Goal: Register for event/course

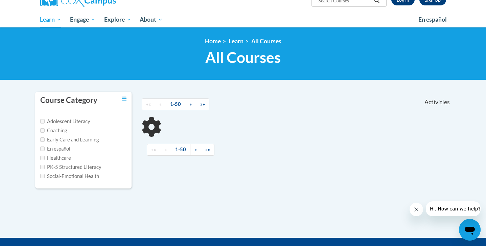
scroll to position [26, 0]
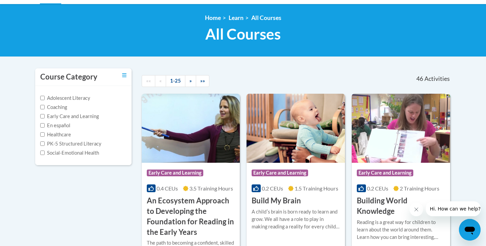
scroll to position [104, 0]
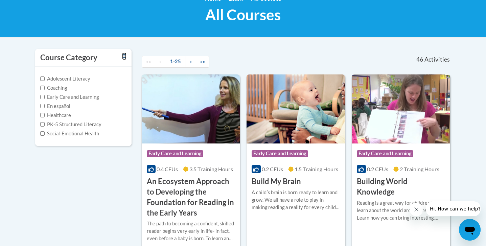
click at [122, 56] on icon "Toggle collapse" at bounding box center [124, 56] width 4 height 4
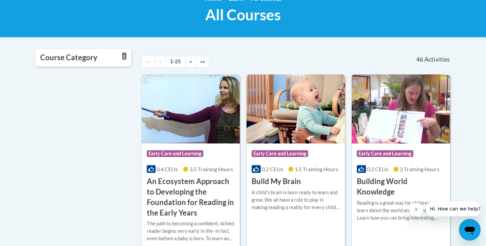
click at [122, 56] on icon "Toggle collapse" at bounding box center [124, 56] width 4 height 4
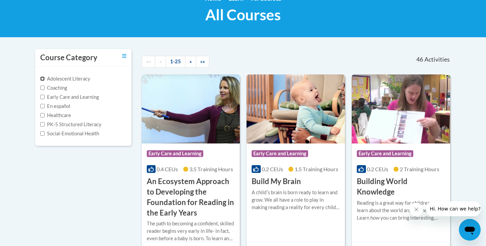
click at [42, 79] on input "Adolescent Literacy" at bounding box center [42, 78] width 4 height 4
checkbox input "true"
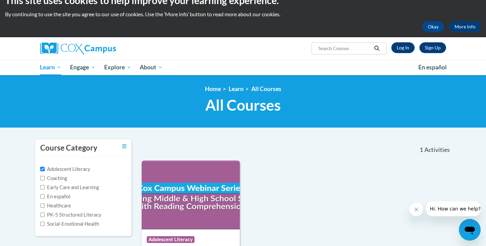
scroll to position [0, 0]
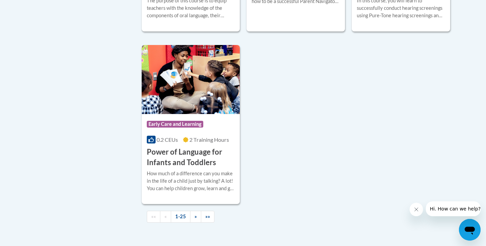
scroll to position [1571, 0]
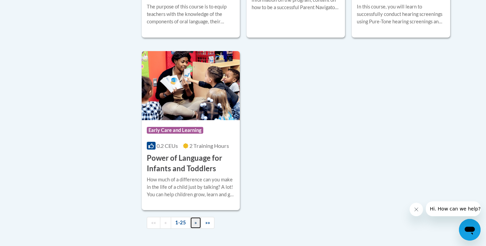
click at [195, 225] on span "»" at bounding box center [196, 223] width 2 height 6
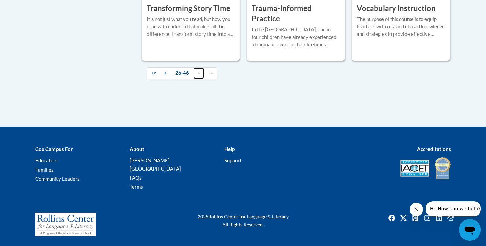
scroll to position [1272, 0]
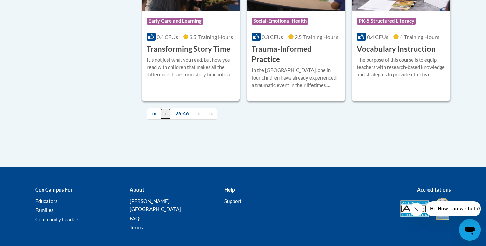
click at [164, 111] on span "«" at bounding box center [165, 114] width 2 height 6
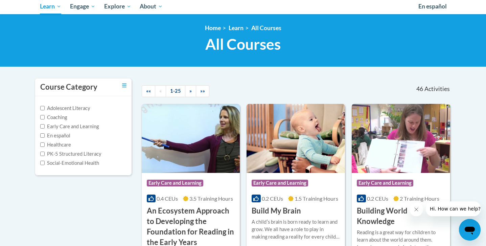
scroll to position [7, 0]
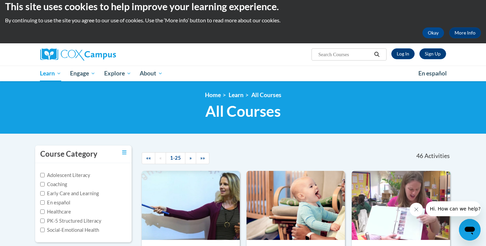
click at [336, 56] on input "Search..." at bounding box center [345, 54] width 54 height 8
paste input "Systematic and Explicit Phonics Instruction Course"
type input "Systematic and Explicit Phonics Instruction Course"
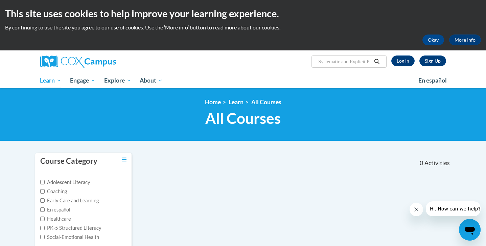
click at [356, 59] on input "Systematic and Explicit Phonics Instruction Course" at bounding box center [345, 62] width 54 height 8
click at [342, 63] on input "Systematic and Explicit Phonics Instruction Course" at bounding box center [345, 62] width 54 height 8
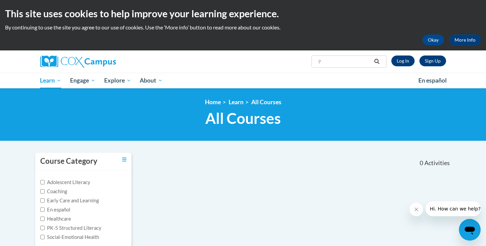
scroll to position [0, 0]
type input "Phonics"
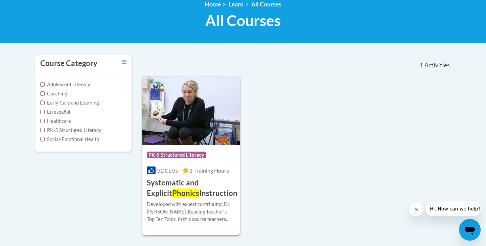
scroll to position [122, 0]
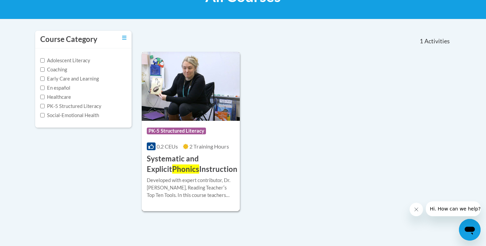
click at [193, 169] on h3 "Systematic and Explicit Phonics Instruction" at bounding box center [192, 164] width 91 height 21
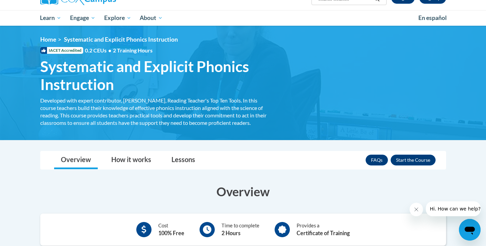
scroll to position [68, 0]
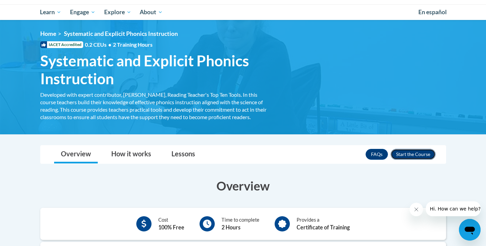
click at [406, 152] on button "Enroll" at bounding box center [413, 154] width 45 height 11
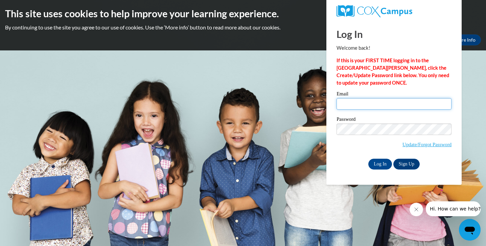
click at [364, 101] on input "Email" at bounding box center [394, 104] width 115 height 12
type input "marceljones6@gmail.com"
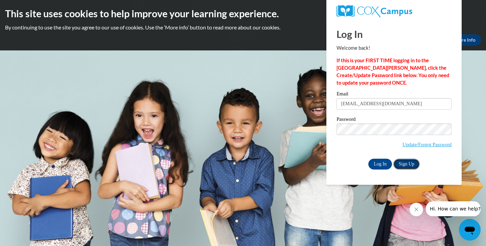
click at [403, 162] on link "Sign Up" at bounding box center [407, 164] width 26 height 11
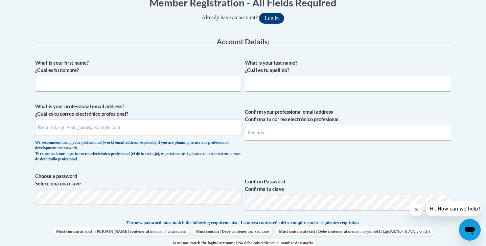
scroll to position [141, 0]
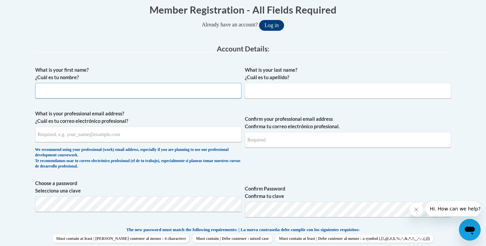
click at [172, 97] on input "What is your first name? ¿Cuál es tu nombre?" at bounding box center [138, 91] width 206 height 16
type input "Marcel"
type input "Jones"
click at [153, 140] on input "What is your professional email address? ¿Cuál es tu correo electrónico profesi…" at bounding box center [138, 135] width 206 height 16
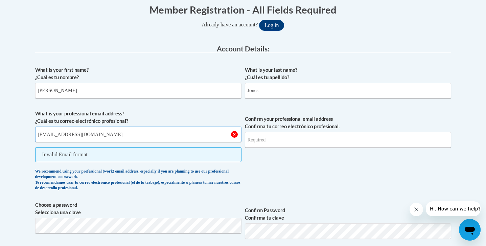
type input "marceljones6@gmail.com"
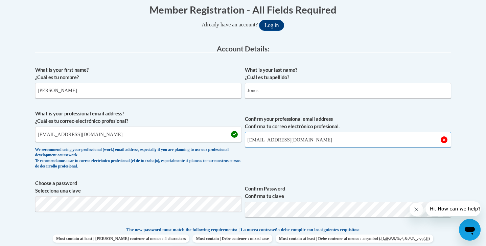
type input "marceljones6@gmail.com"
click at [208, 191] on label "Choose a password Selecciona una clave" at bounding box center [138, 187] width 206 height 15
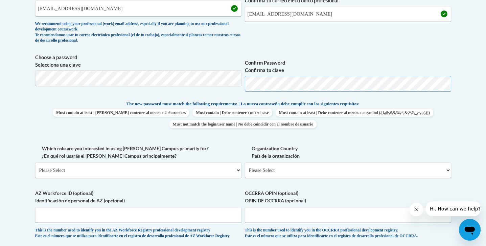
scroll to position [268, 0]
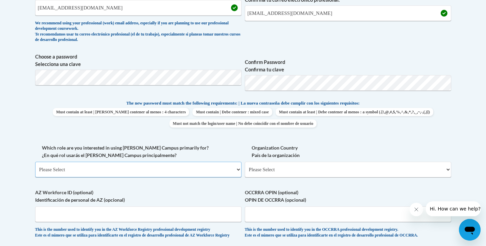
click at [223, 170] on select "Please Select College/University | Colegio/Universidad Community/Nonprofit Part…" at bounding box center [138, 170] width 206 height 16
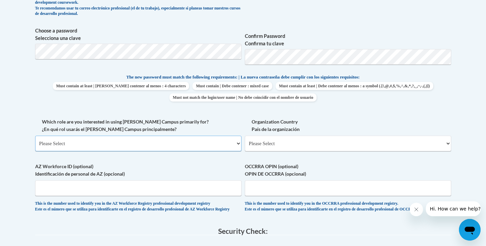
scroll to position [295, 0]
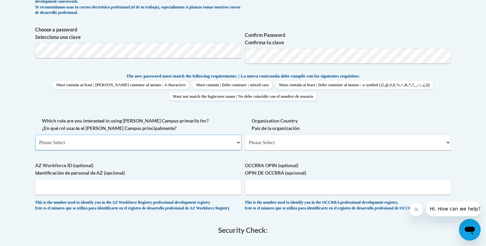
click at [206, 139] on select "Please Select College/University | Colegio/Universidad Community/Nonprofit Part…" at bounding box center [138, 143] width 206 height 16
click at [238, 144] on select "Please Select College/University | Colegio/Universidad Community/Nonprofit Part…" at bounding box center [138, 143] width 206 height 16
select select "fbf2d438-af2f-41f8-98f1-81c410e29de3"
click at [35, 135] on select "Please Select College/University | Colegio/Universidad Community/Nonprofit Part…" at bounding box center [138, 143] width 206 height 16
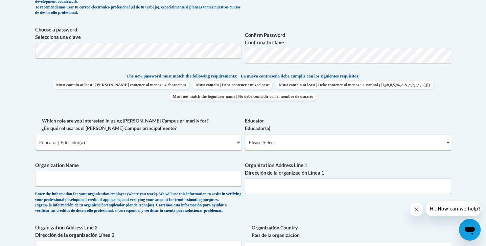
click at [285, 144] on select "Please Select Early Learning/Daycare Teacher/Family Home Care Provider | Maestr…" at bounding box center [348, 143] width 206 height 16
click at [293, 140] on select "Please Select Early Learning/Daycare Teacher/Family Home Care Provider | Maestr…" at bounding box center [348, 143] width 206 height 16
select select "8e40623d-54d0-45cd-9f92-5df65cd3f8cf"
click at [245, 135] on select "Please Select Early Learning/Daycare Teacher/Family Home Care Provider | Maestr…" at bounding box center [348, 143] width 206 height 16
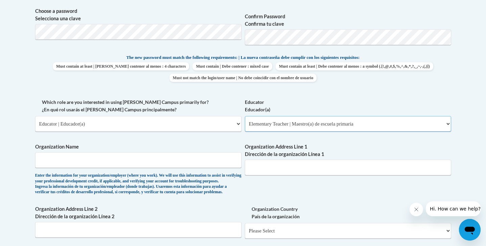
scroll to position [314, 0]
click at [161, 150] on label "Organization Name" at bounding box center [138, 145] width 206 height 7
click at [161, 152] on input "Organization Name" at bounding box center [138, 160] width 206 height 16
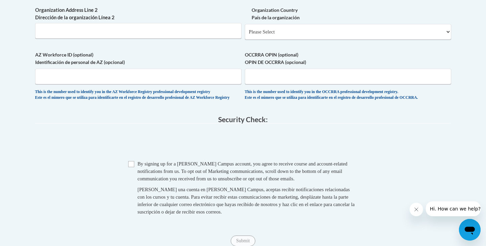
scroll to position [468, 0]
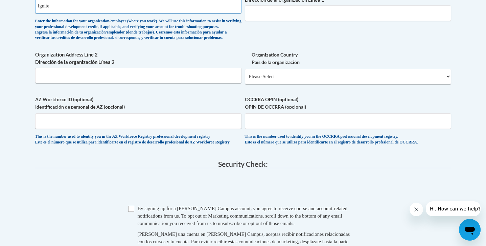
type input "Ignite"
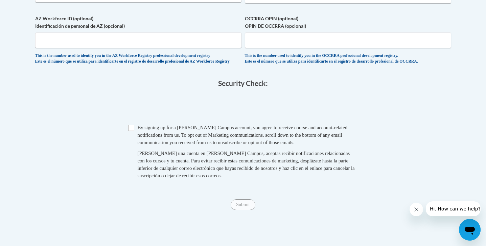
scroll to position [649, 0]
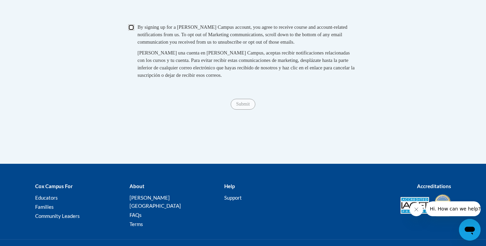
click at [133, 30] on input "Checkbox" at bounding box center [131, 27] width 6 height 6
checkbox input "true"
click at [248, 110] on input "Submit" at bounding box center [243, 104] width 24 height 11
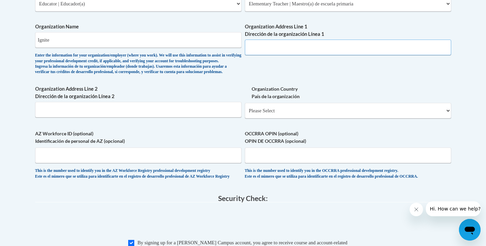
scroll to position [436, 0]
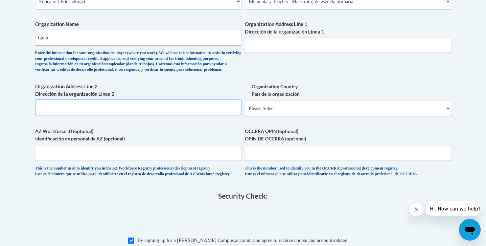
click at [127, 115] on input "Organization Address Line 2 Dirección de la organización Línea 2" at bounding box center [138, 107] width 206 height 16
click at [295, 116] on select "Please Select United States | Estados Unidos Outside of the United States | Fue…" at bounding box center [348, 109] width 206 height 16
select select "ad49bcad-a171-4b2e-b99c-48b446064914"
click at [245, 111] on select "Please Select United States | Estados Unidos Outside of the United States | Fue…" at bounding box center [348, 109] width 206 height 16
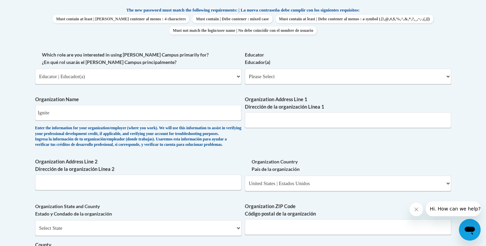
scroll to position [339, 0]
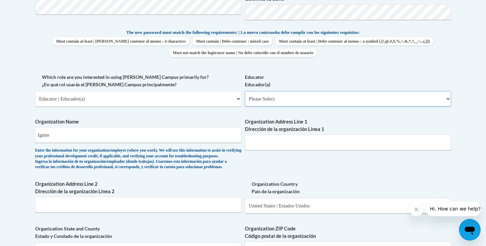
click at [288, 102] on select "Please Select Early Learning/Daycare Teacher/Family Home Care Provider | Maestr…" at bounding box center [348, 99] width 206 height 16
select select "8e40623d-54d0-45cd-9f92-5df65cd3f8cf"
click at [245, 91] on select "Please Select Early Learning/Daycare Teacher/Family Home Care Provider | Maestr…" at bounding box center [348, 99] width 206 height 16
click at [272, 141] on input "Organization Address Line 1 Dirección de la organización Línea 1" at bounding box center [348, 143] width 206 height 16
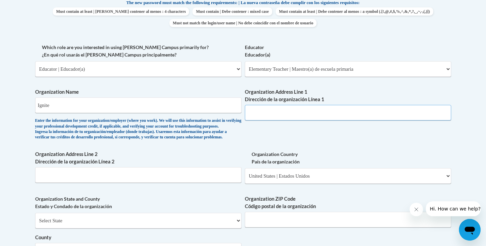
scroll to position [369, 0]
paste input "606 S Olive St UNIT 300"
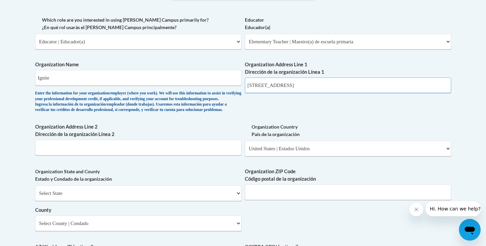
scroll to position [411, 0]
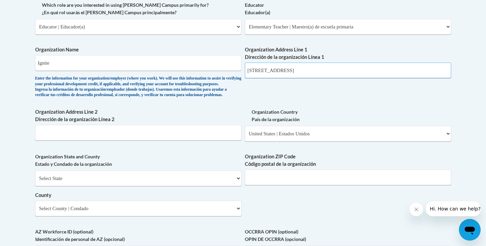
click at [304, 72] on input "606 S Olive St UNIT 300" at bounding box center [348, 71] width 206 height 16
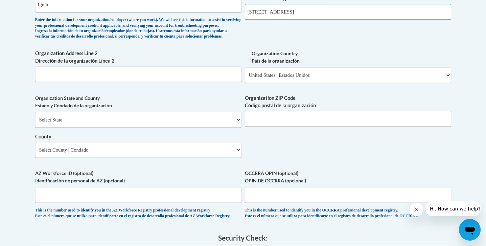
scroll to position [490, 0]
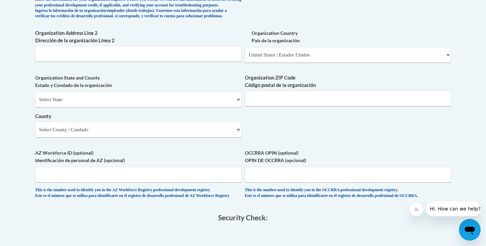
type input "606 S Olive St UNIT 300"
click at [220, 107] on select "Select State Alabama Alaska Arizona Arkansas California Colorado Connecticut De…" at bounding box center [138, 100] width 206 height 16
select select "California"
click at [35, 103] on select "Select State Alabama Alaska Arizona Arkansas California Colorado Connecticut De…" at bounding box center [138, 100] width 206 height 16
click at [267, 106] on input "Organization ZIP Code Código postal de la organización" at bounding box center [348, 99] width 206 height 16
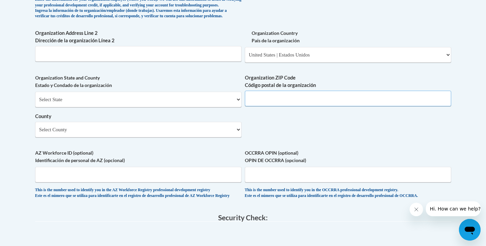
paste input "90014"
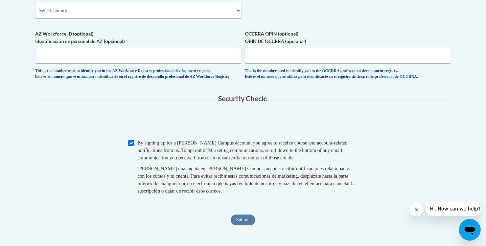
type input "90014"
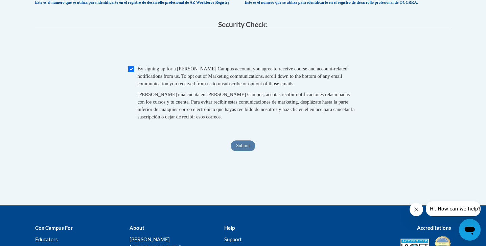
scroll to position [729, 0]
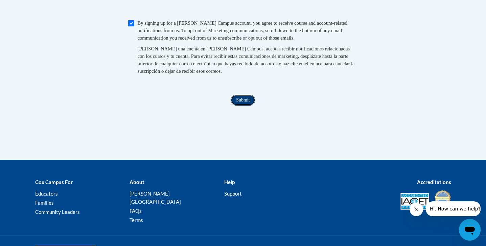
click at [242, 106] on input "Submit" at bounding box center [243, 100] width 24 height 11
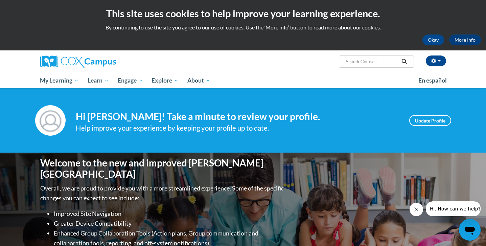
click at [364, 60] on input "Search..." at bounding box center [372, 62] width 54 height 8
type input "phonics"
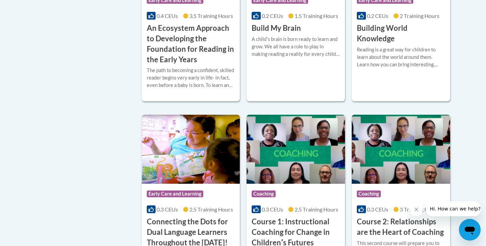
scroll to position [259, 0]
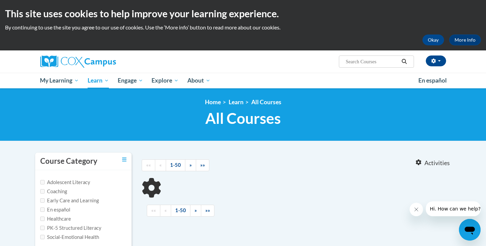
type input "phonics"
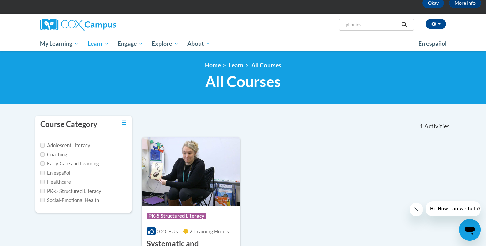
scroll to position [87, 0]
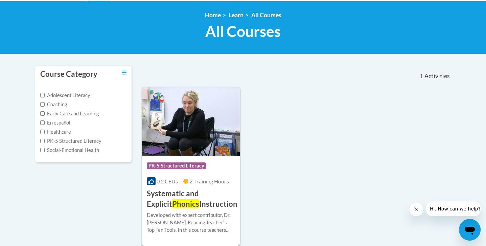
click at [194, 196] on h3 "Systematic and Explicit Phonics Instruction" at bounding box center [192, 198] width 91 height 21
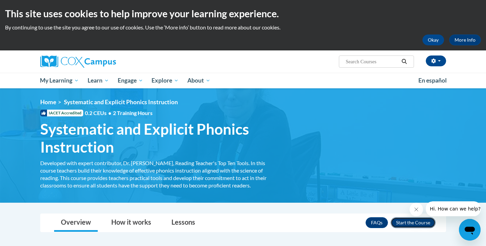
click at [409, 224] on button "Enroll" at bounding box center [413, 222] width 45 height 11
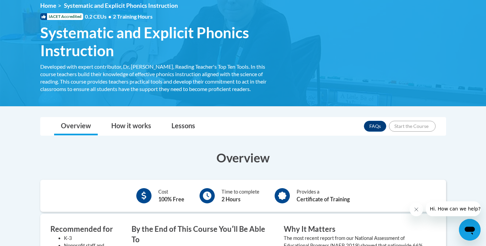
scroll to position [109, 0]
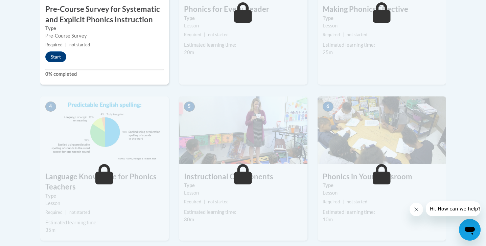
scroll to position [249, 0]
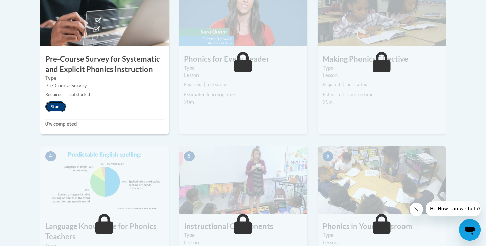
click at [53, 104] on button "Start" at bounding box center [55, 106] width 21 height 11
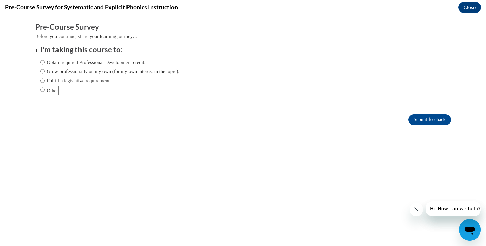
scroll to position [0, 0]
click at [41, 65] on input "Obtain required Professional Development credit." at bounding box center [42, 62] width 4 height 7
radio input "true"
click at [421, 119] on input "Submit feedback" at bounding box center [429, 119] width 43 height 11
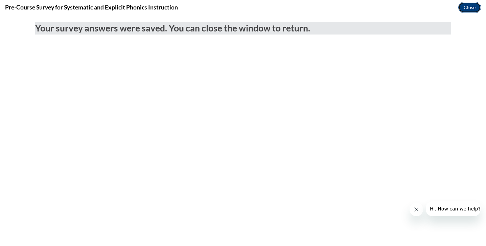
click at [475, 5] on button "Close" at bounding box center [470, 7] width 23 height 11
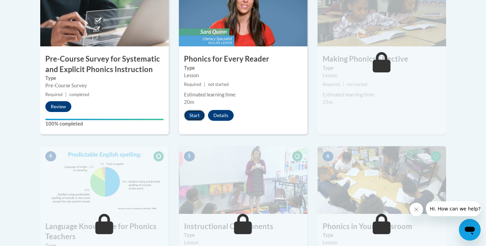
click at [195, 112] on button "Start" at bounding box center [194, 115] width 21 height 11
